Goal: Task Accomplishment & Management: Use online tool/utility

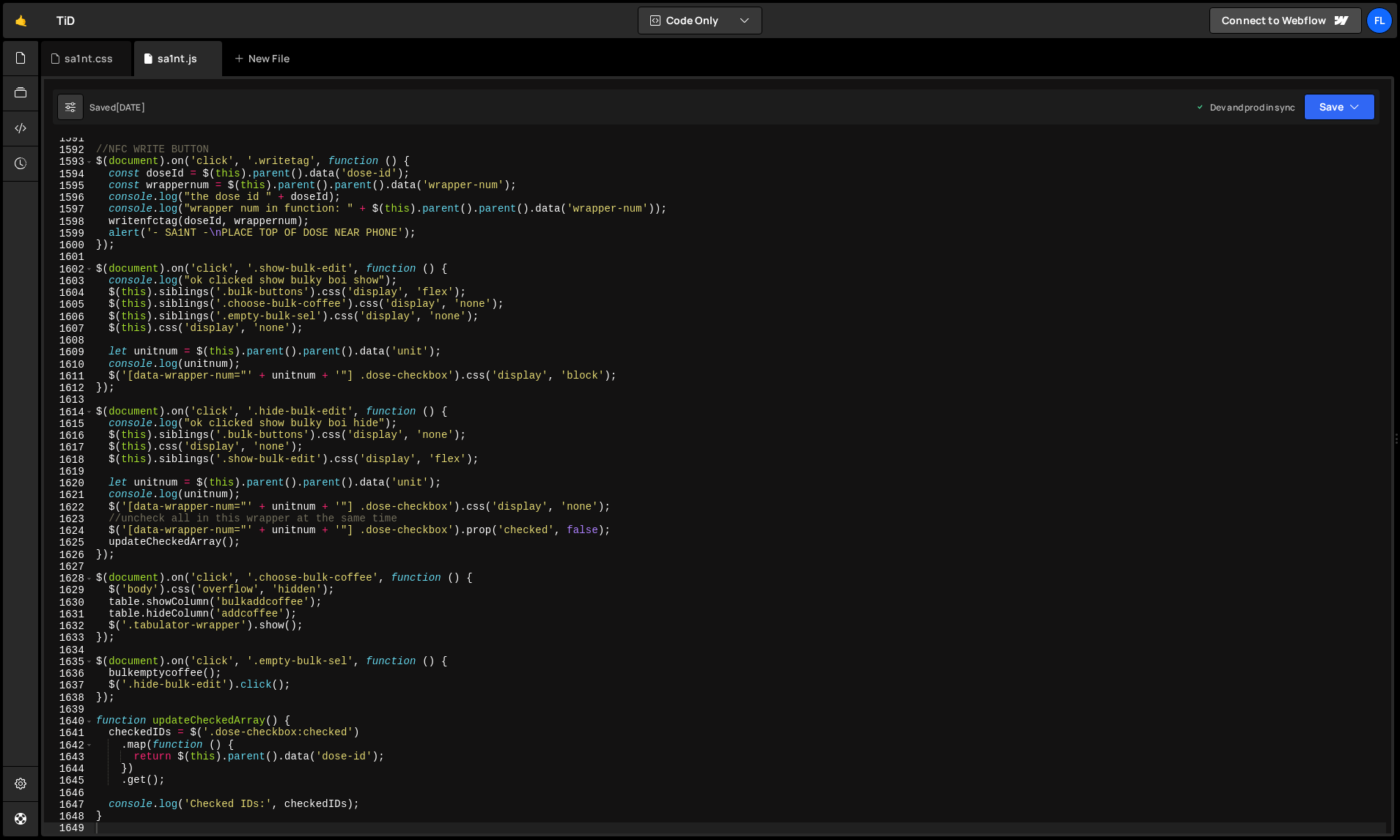
scroll to position [19520, 0]
click at [58, 58] on icon at bounding box center [54, 58] width 10 height 15
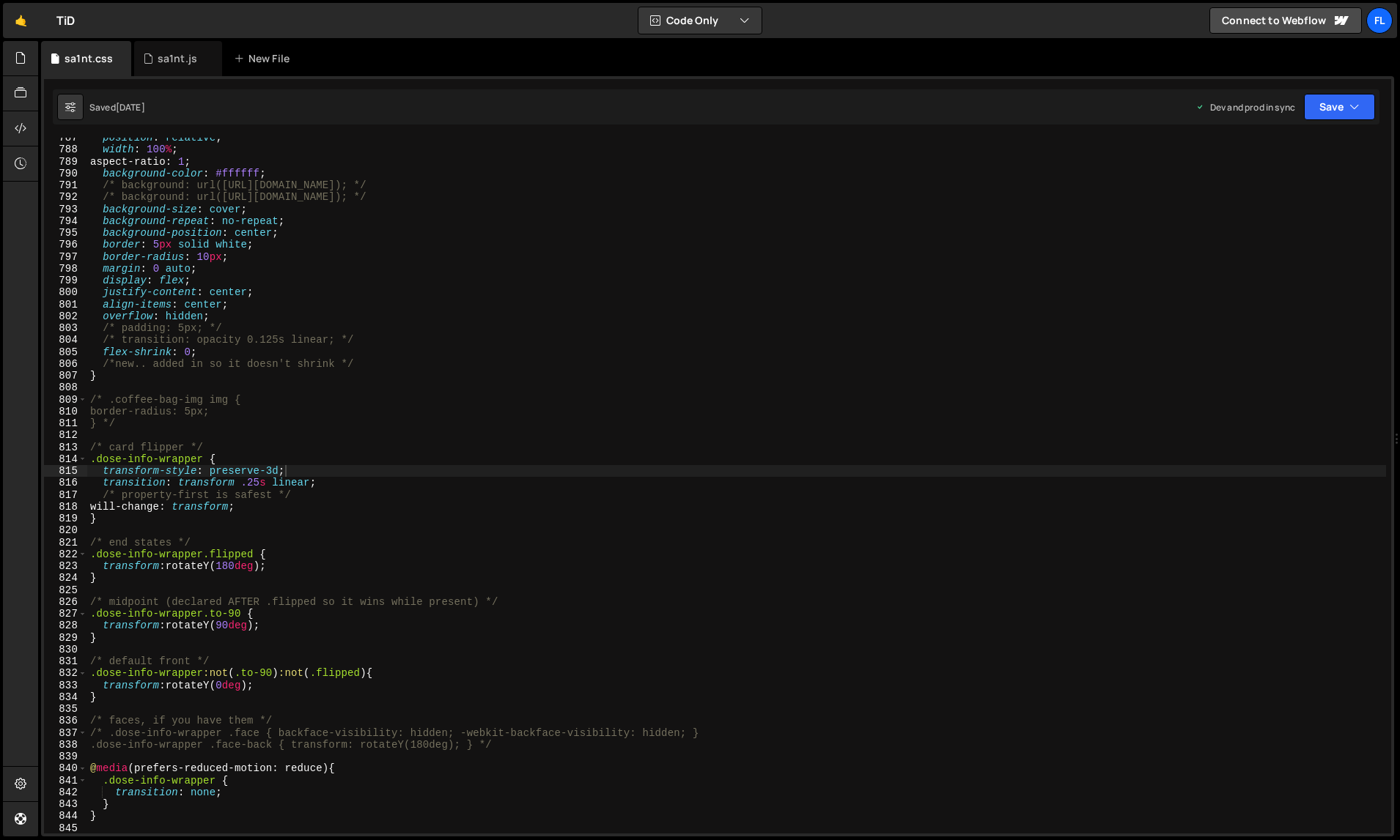
click at [311, 306] on div "position : relative ; width : 100 % ; aspect-ratio : 1 ; background-color : #ff…" at bounding box center [736, 493] width 1298 height 721
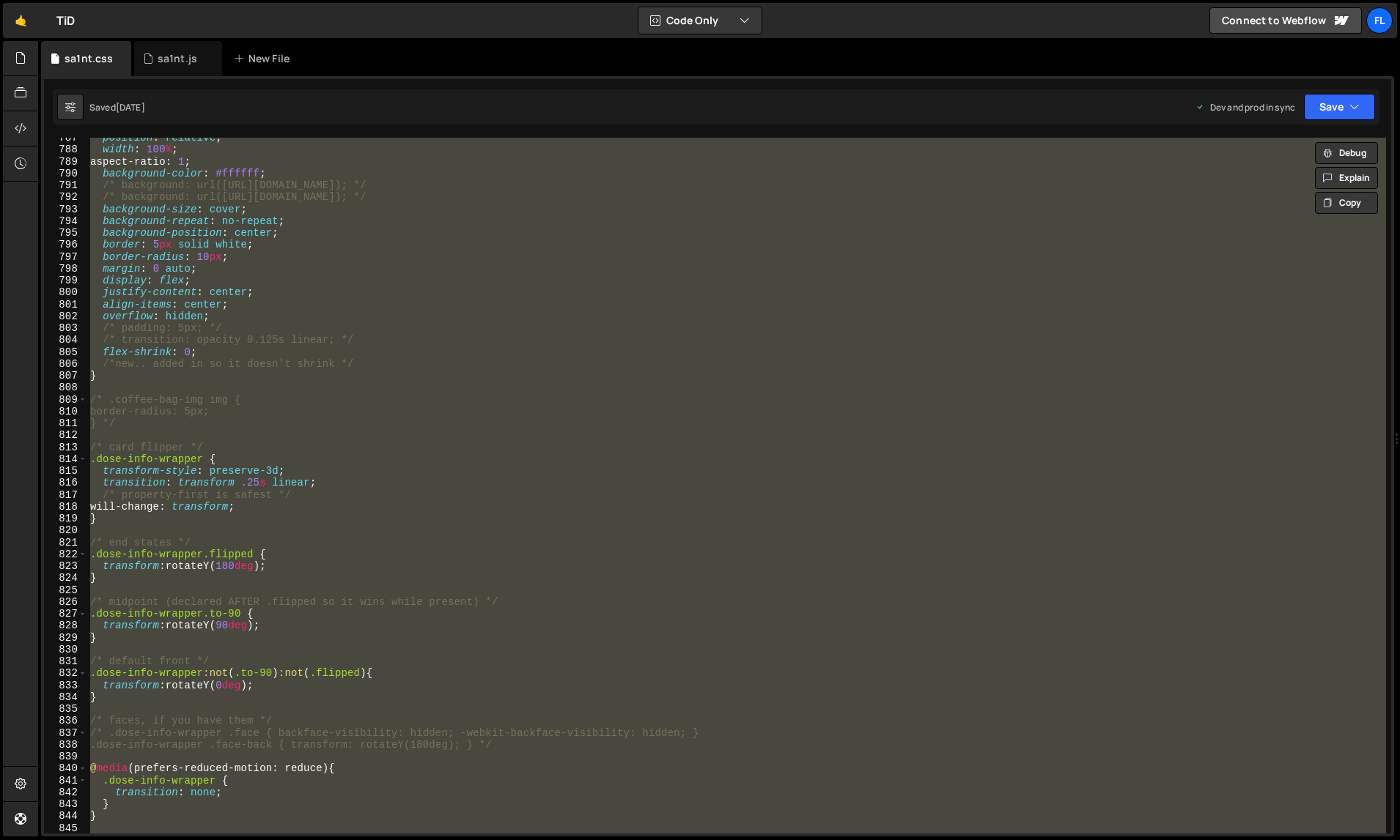
paste textarea
type textarea "}"
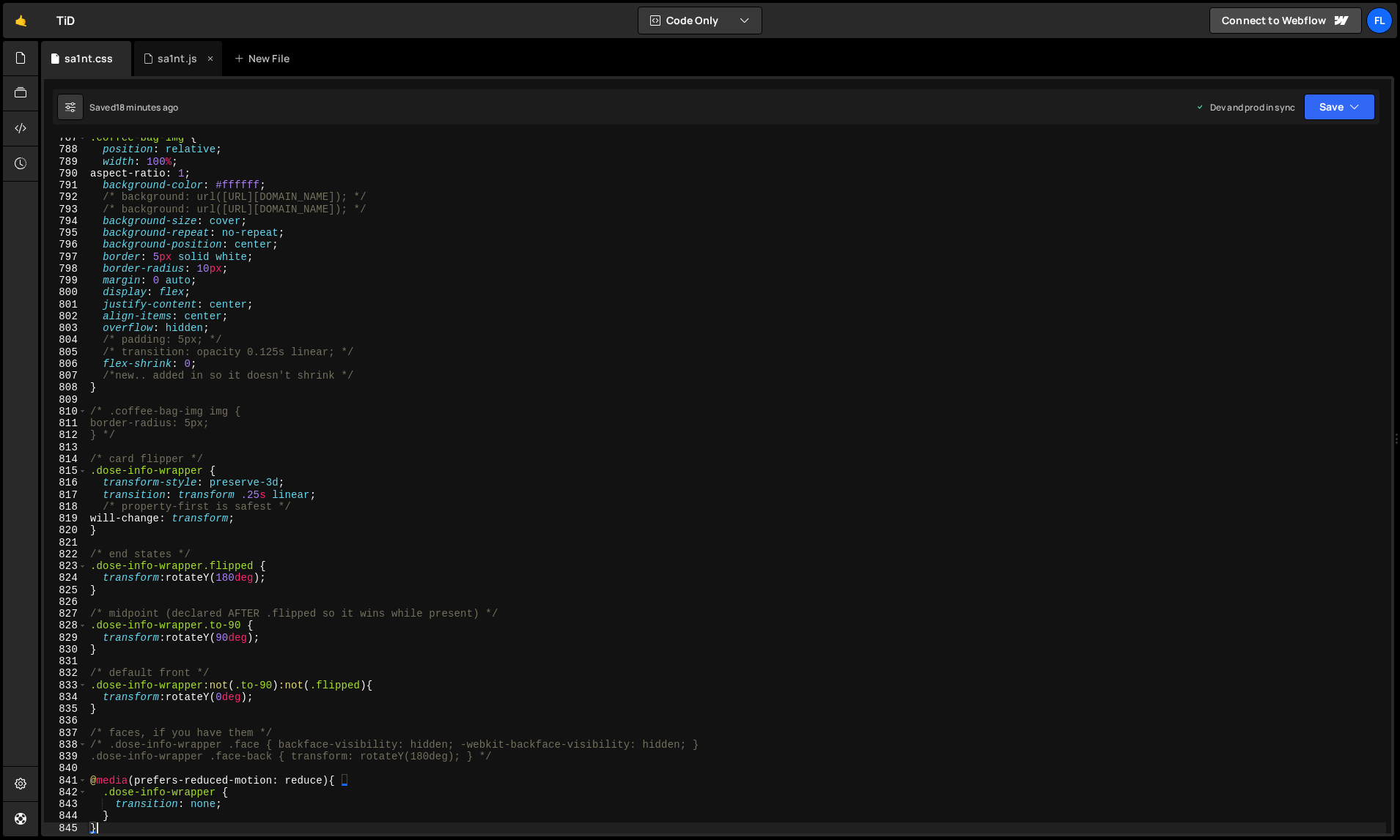
click at [161, 66] on div "sa1nt.js" at bounding box center [178, 59] width 88 height 36
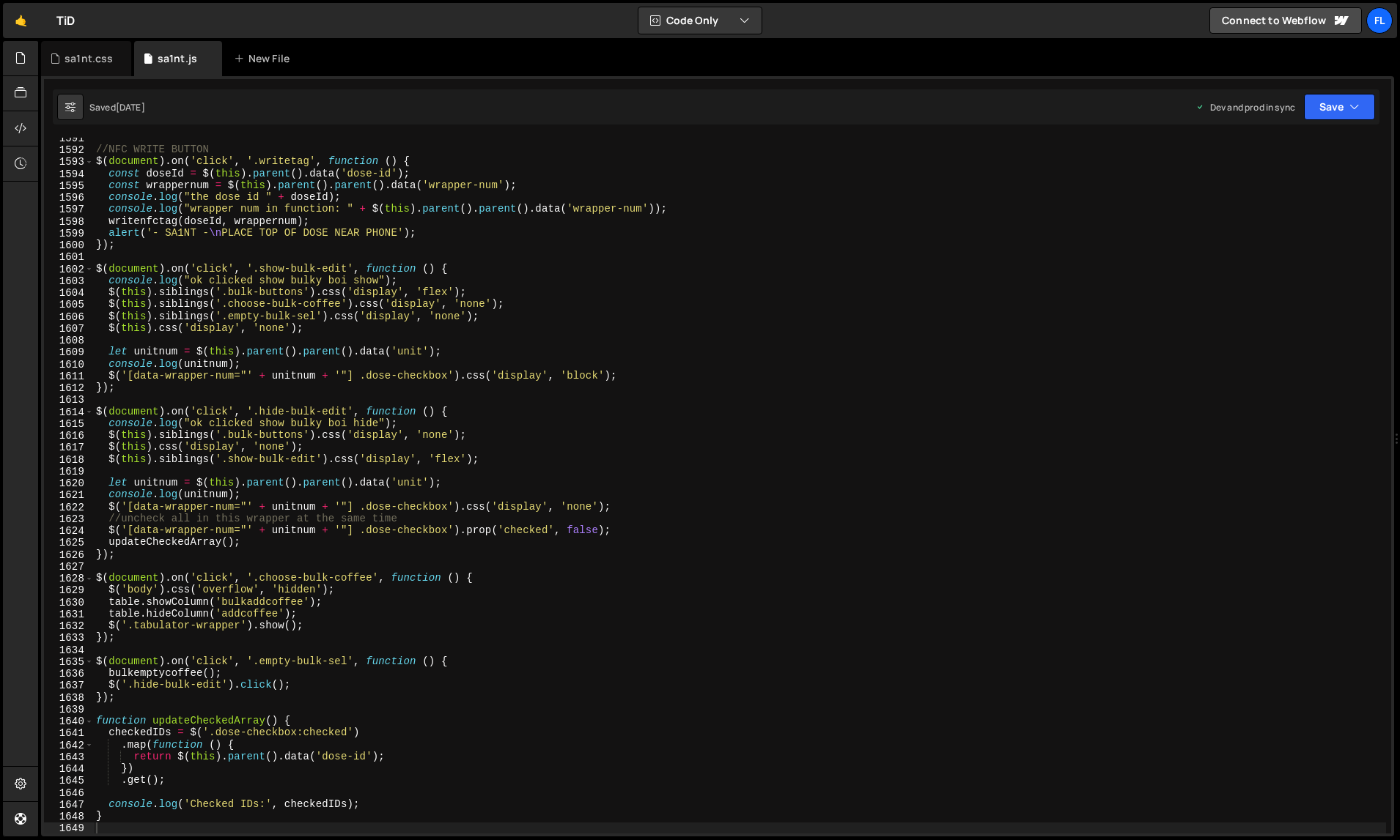
click at [346, 383] on div "//NFC WRITE BUTTON $ ( document ) . on ( 'click' , '.writetag' , function ( ) {…" at bounding box center [739, 493] width 1292 height 721
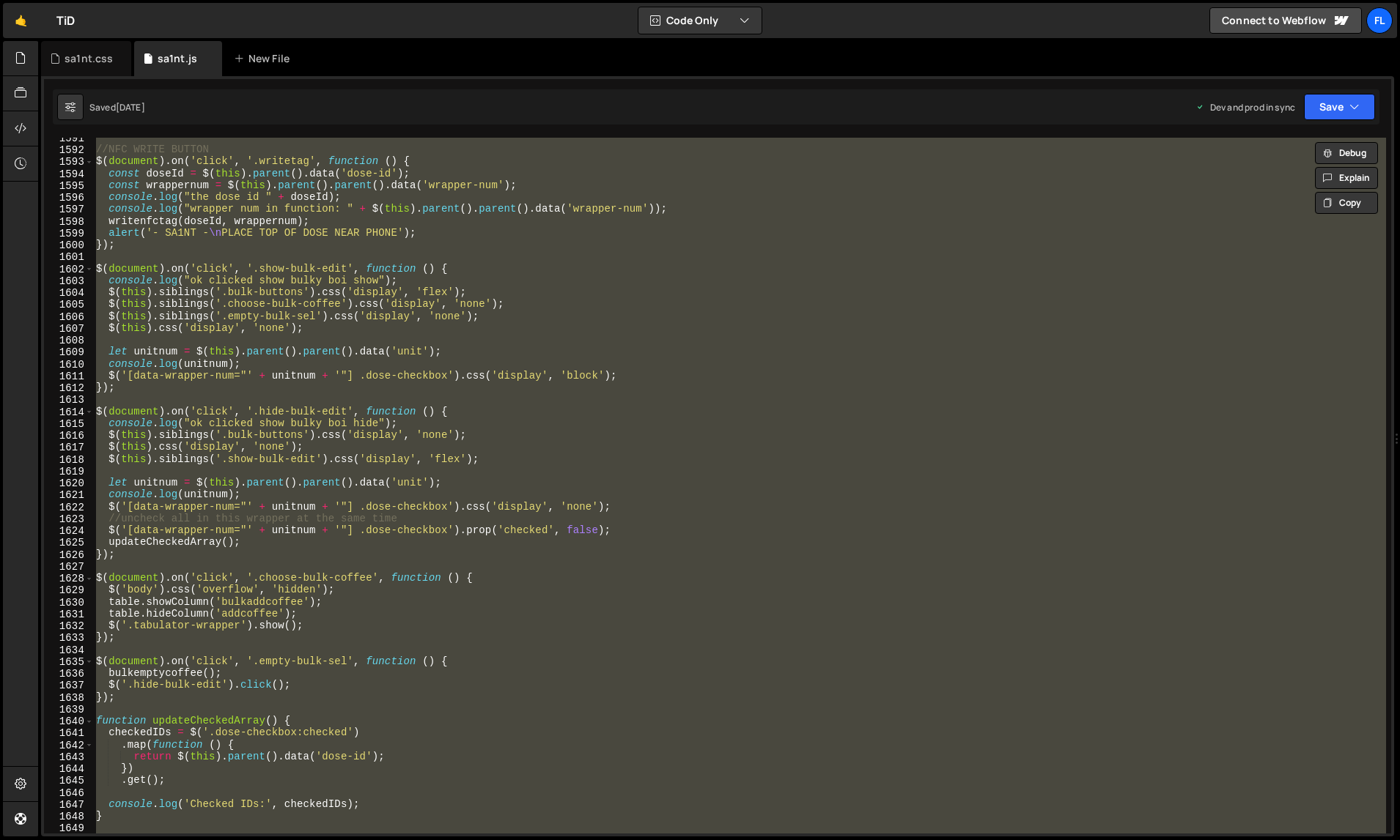
paste textarea
type textarea "});"
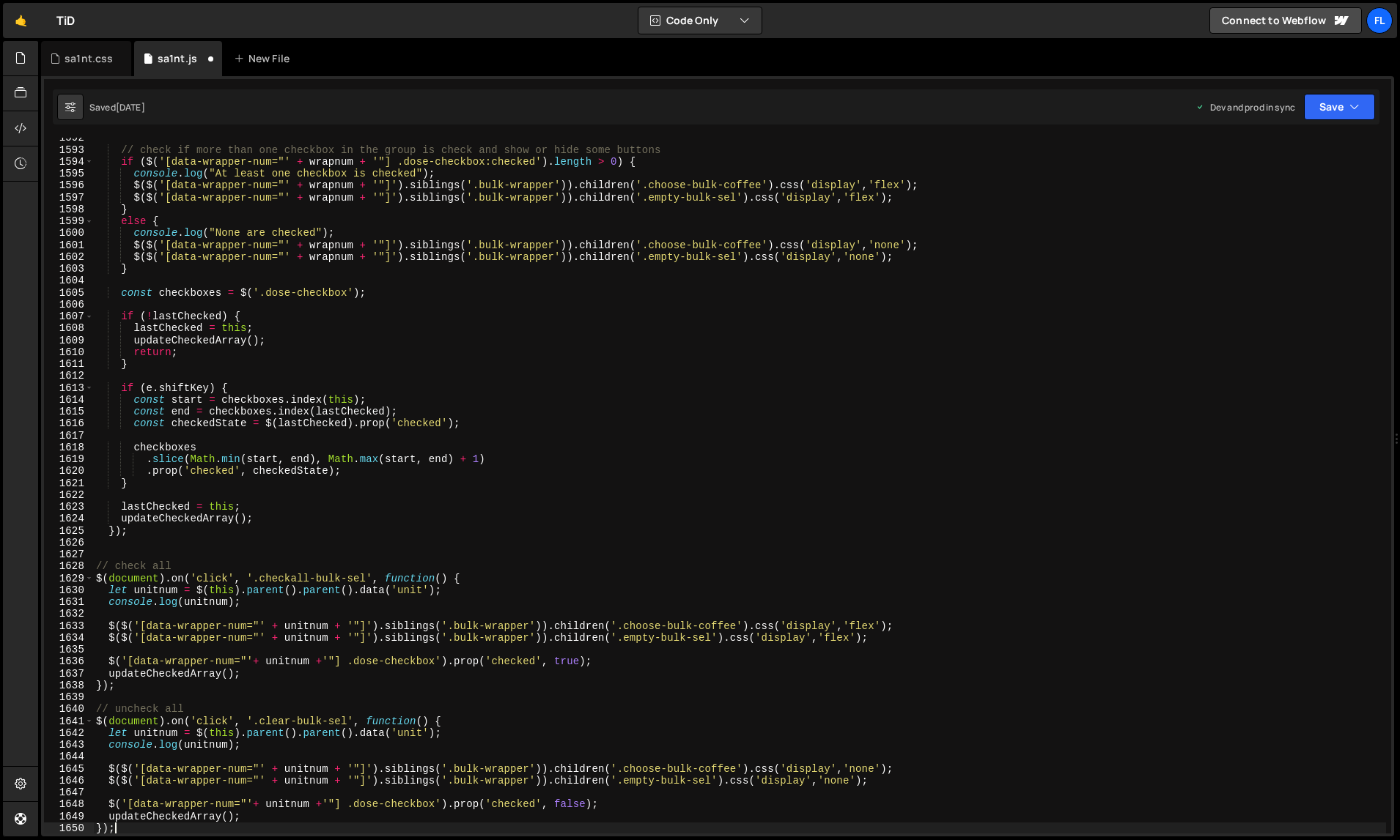
scroll to position [19531, 0]
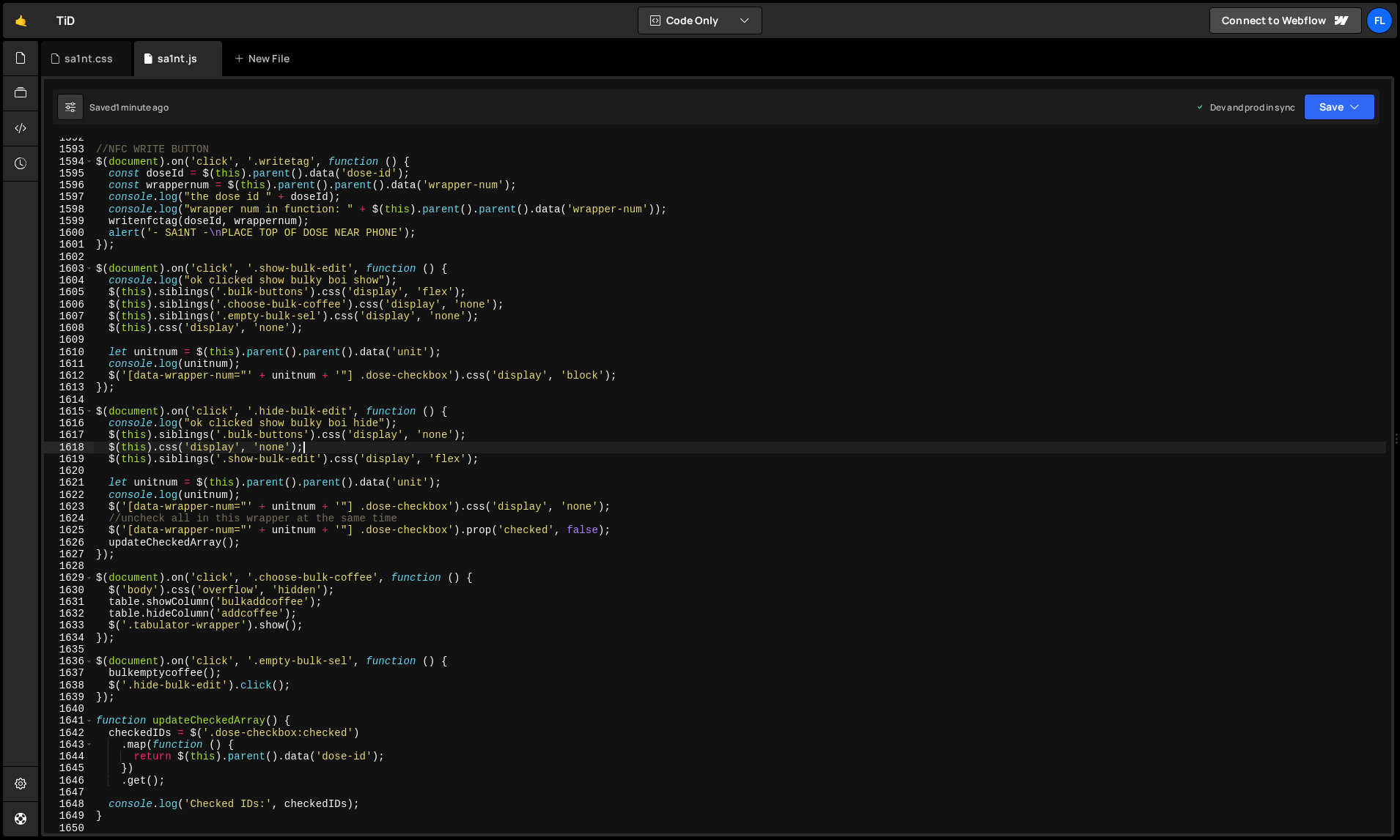
click at [378, 444] on div "//NFC WRITE BUTTON $ ( document ) . on ( 'click' , '.writetag' , function ( ) {…" at bounding box center [739, 493] width 1292 height 721
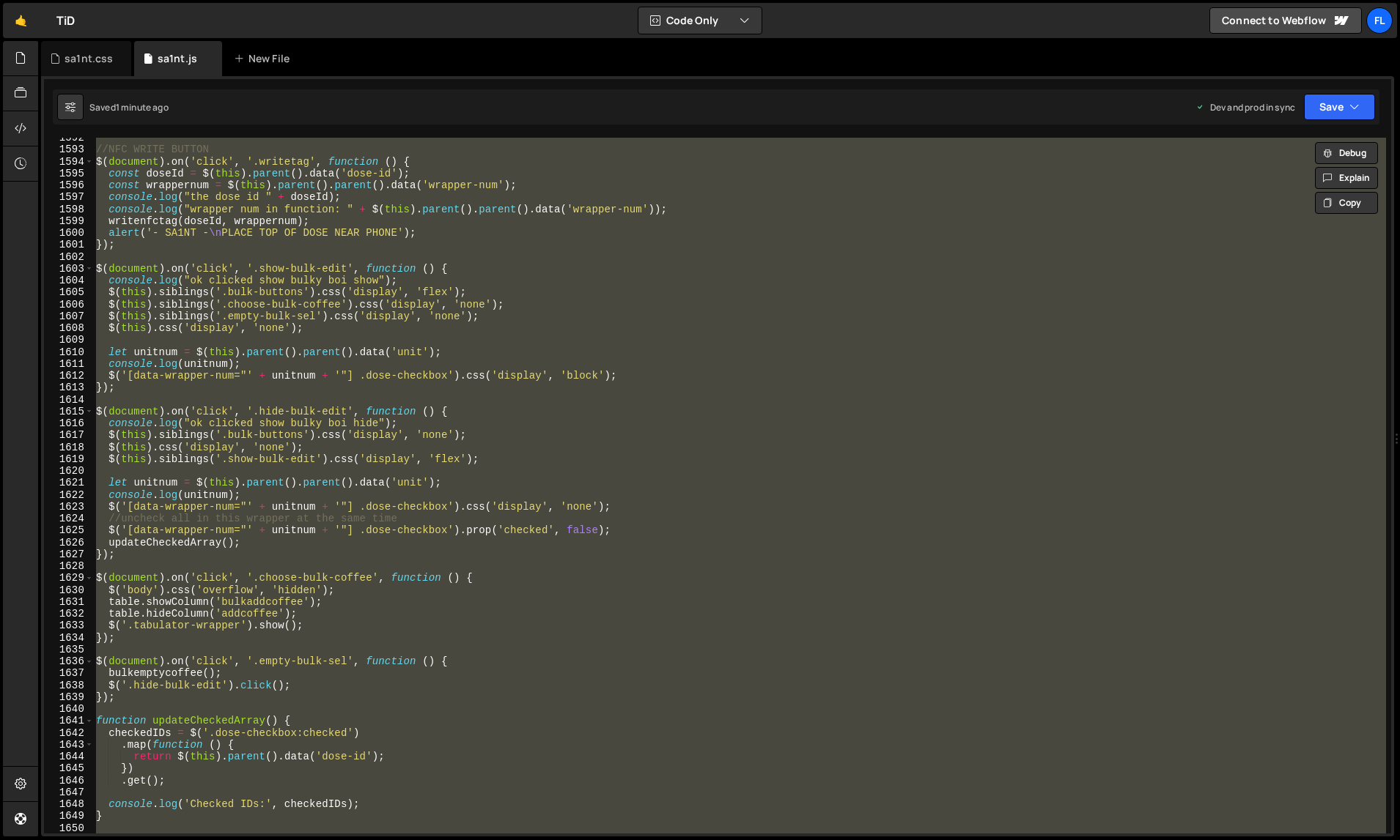
paste textarea
type textarea "});"
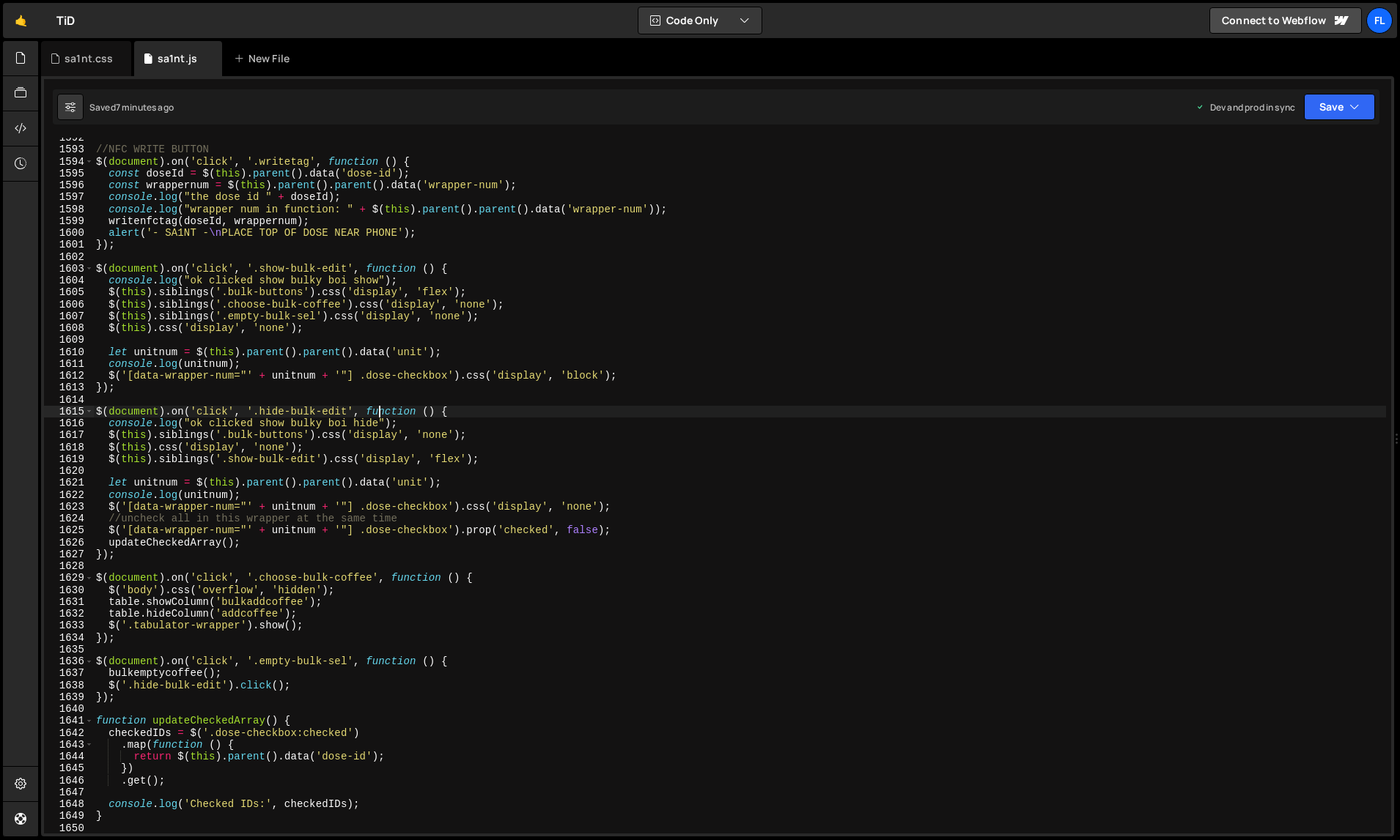
click at [380, 406] on div "//NFC WRITE BUTTON $ ( document ) . on ( 'click' , '.writetag' , function ( ) {…" at bounding box center [739, 493] width 1292 height 721
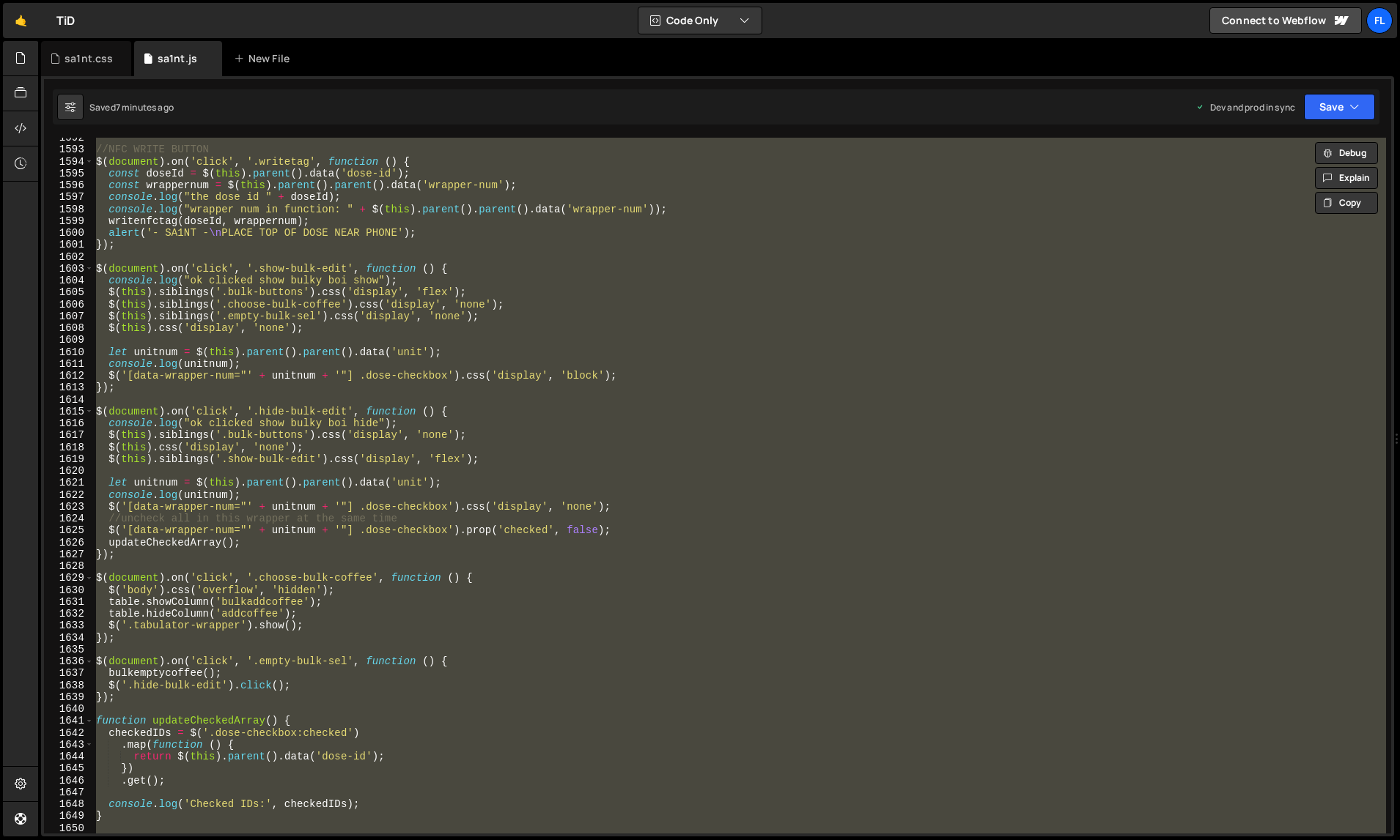
paste textarea
type textarea "});"
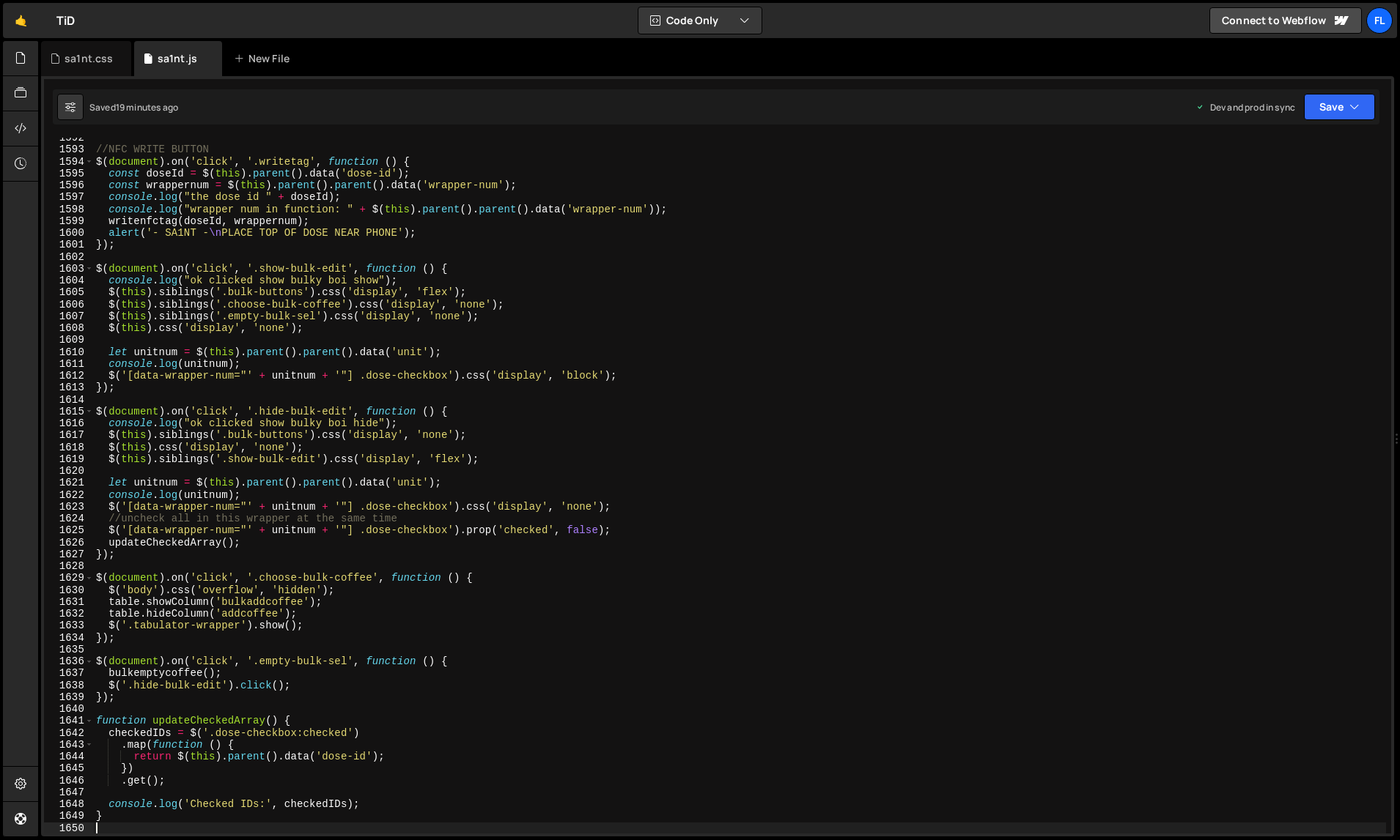
click at [265, 260] on div "//NFC WRITE BUTTON $ ( document ) . on ( 'click' , '.writetag' , function ( ) {…" at bounding box center [739, 493] width 1292 height 721
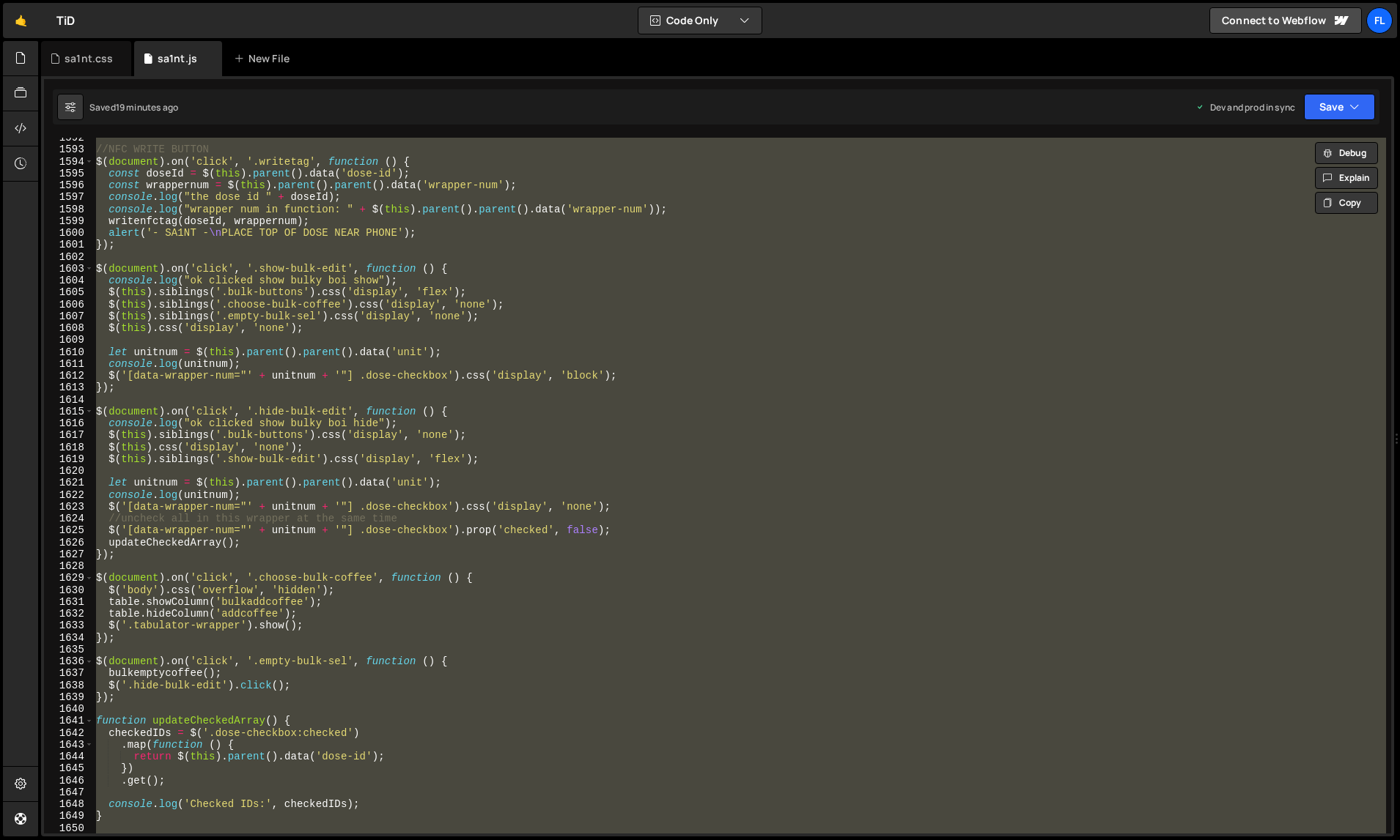
paste textarea
type textarea "});"
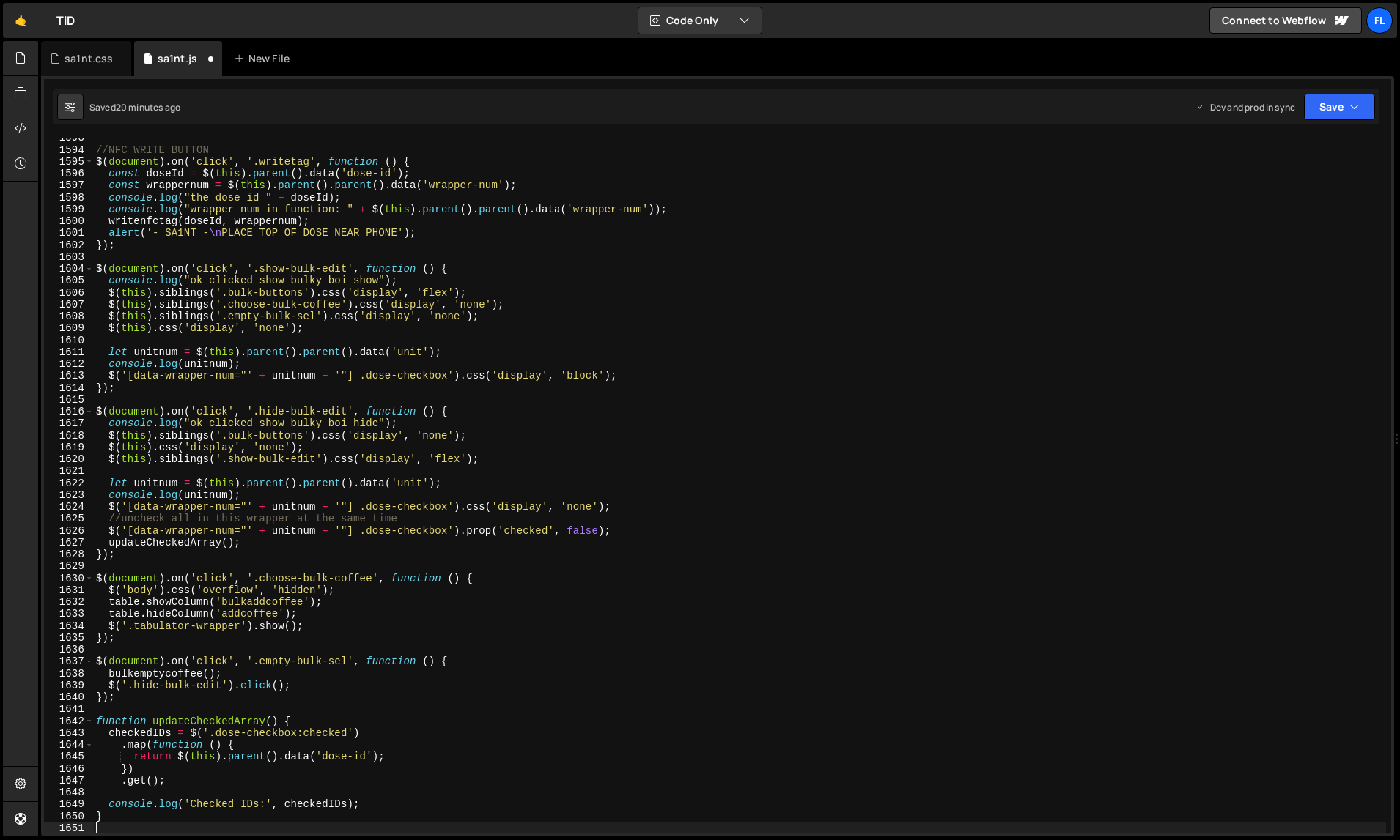
scroll to position [19543, 0]
click at [357, 388] on div "//NFC WRITE BUTTON $ ( document ) . on ( 'click' , '.writetag' , function ( ) {…" at bounding box center [739, 493] width 1292 height 721
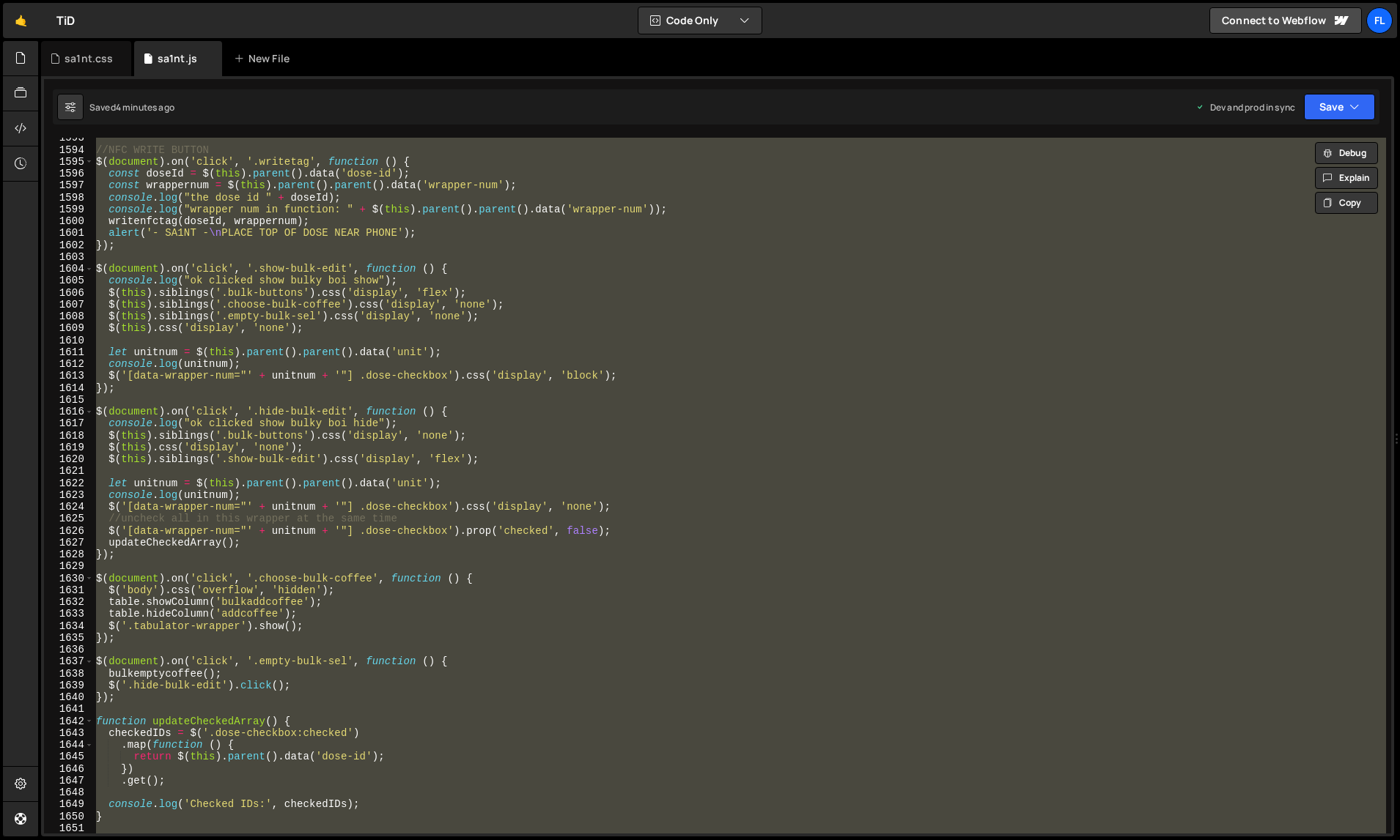
paste textarea
type textarea "});"
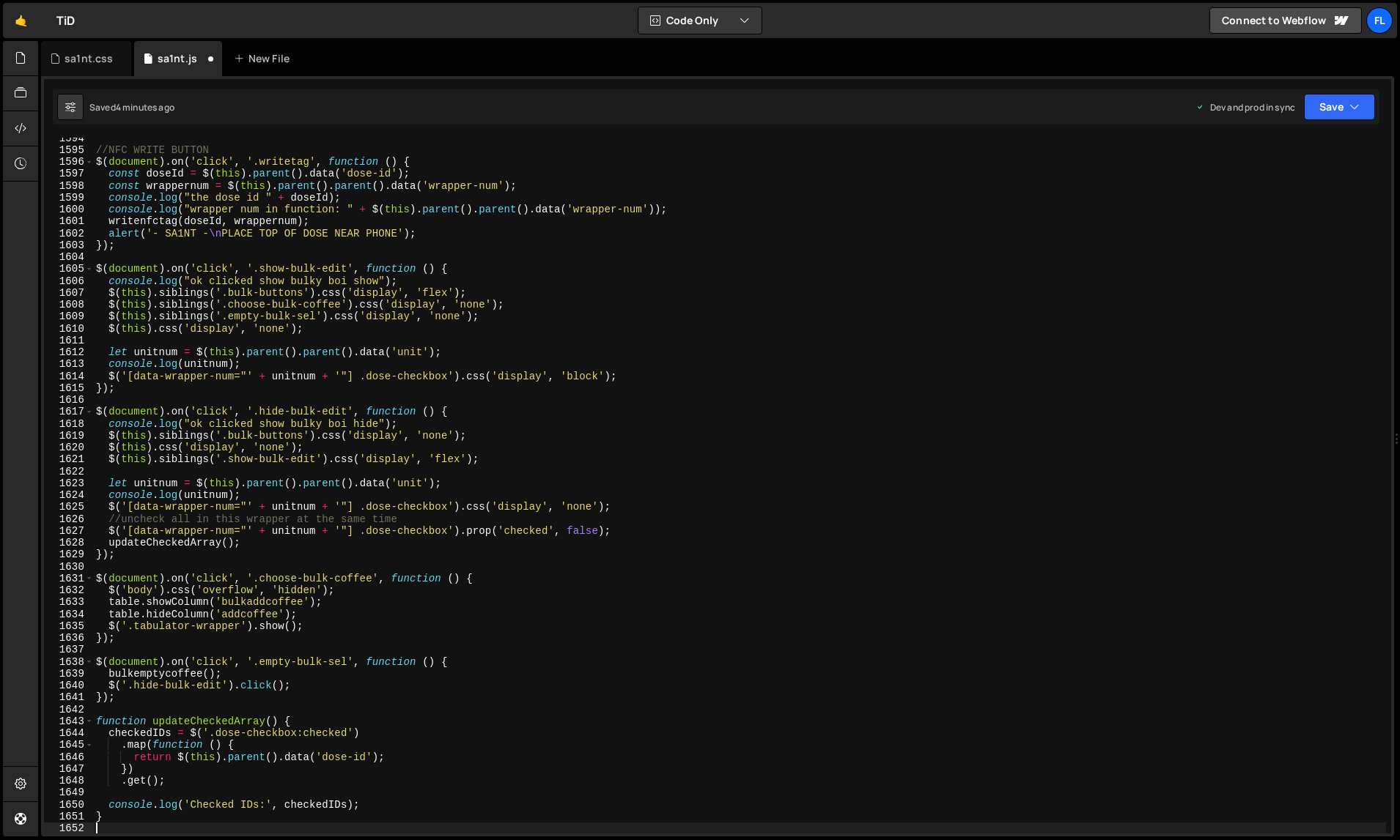
scroll to position [19556, 0]
